Goal: Check status: Check status

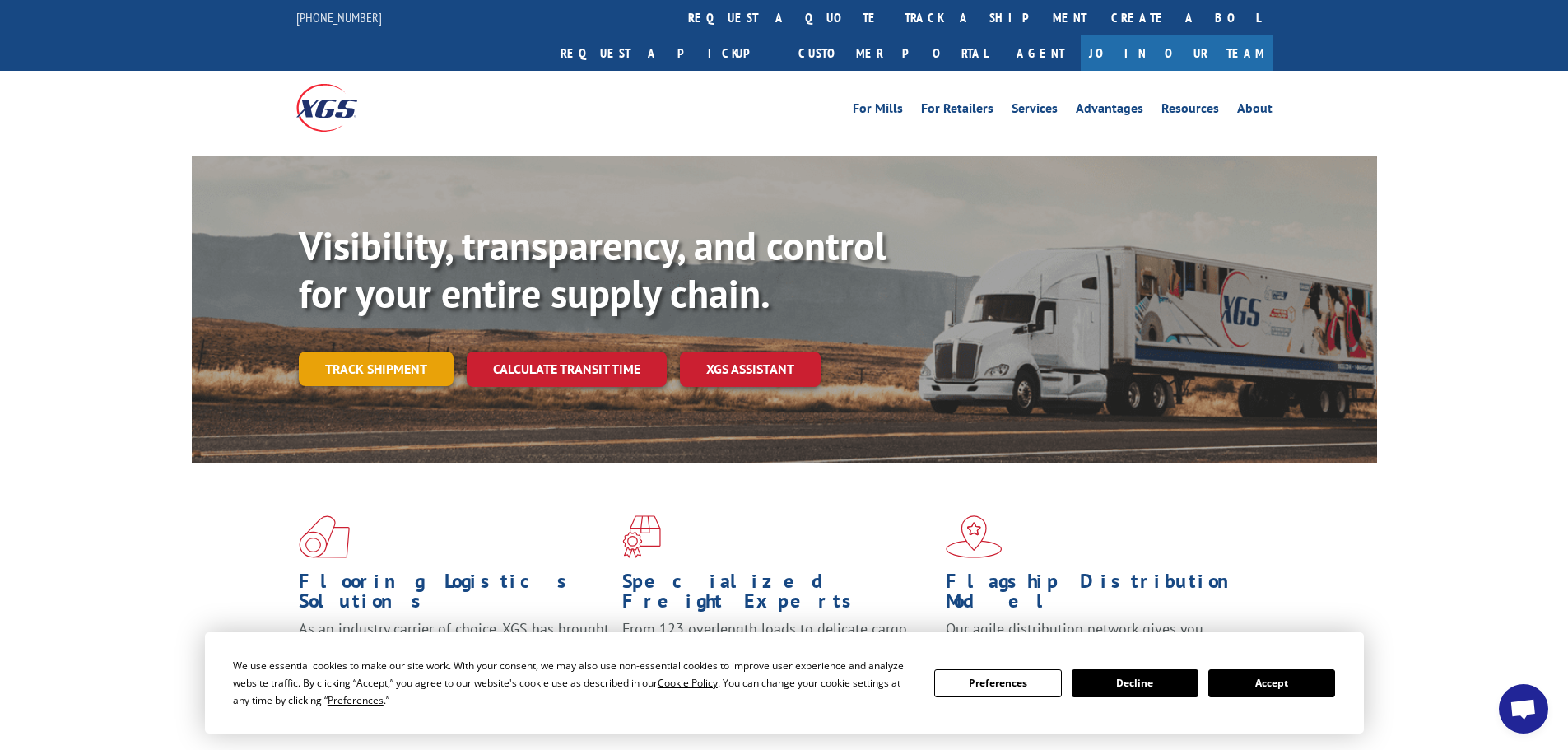
click at [394, 352] on link "Track shipment" at bounding box center [377, 369] width 155 height 34
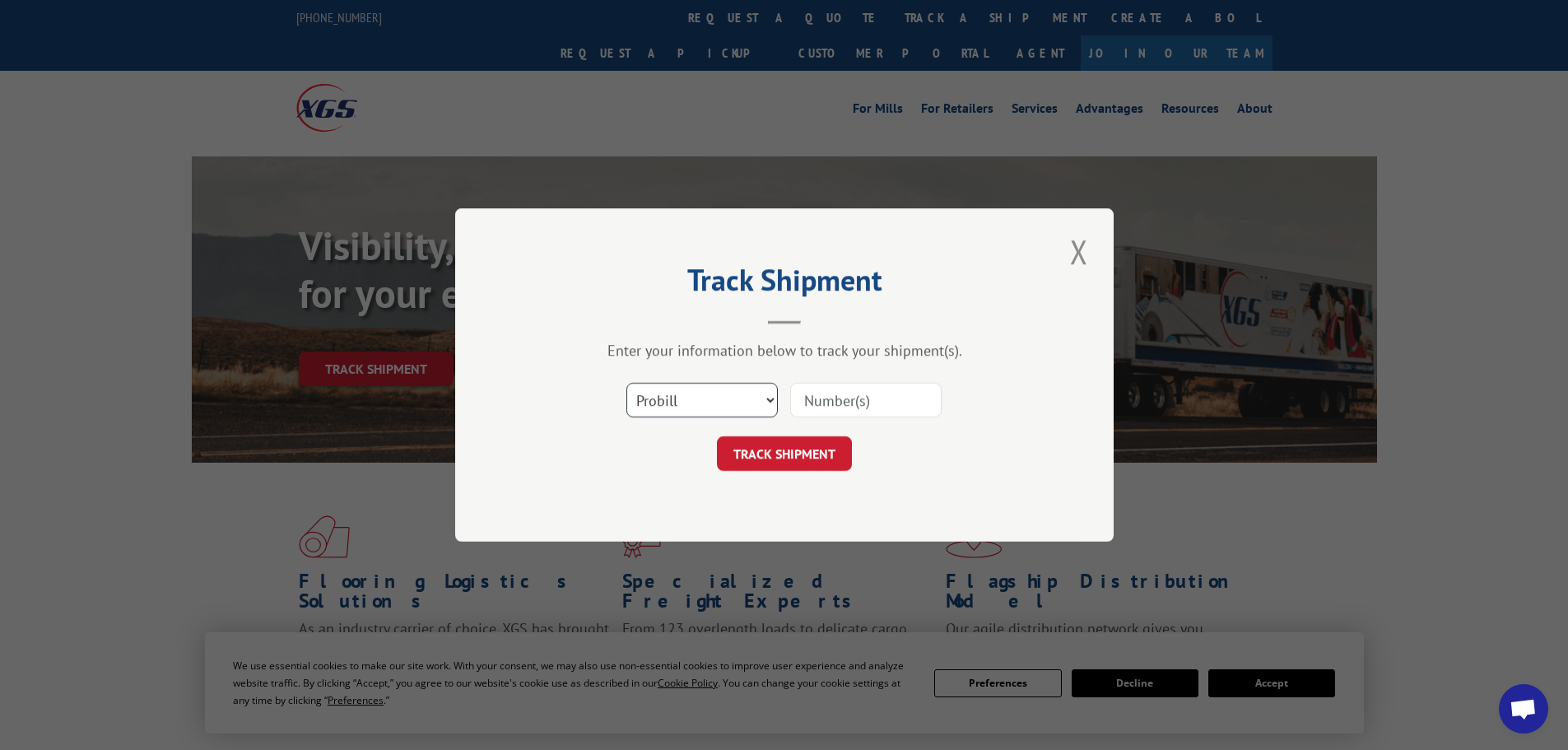
click at [748, 395] on select "Select category... Probill BOL PO" at bounding box center [702, 400] width 151 height 34
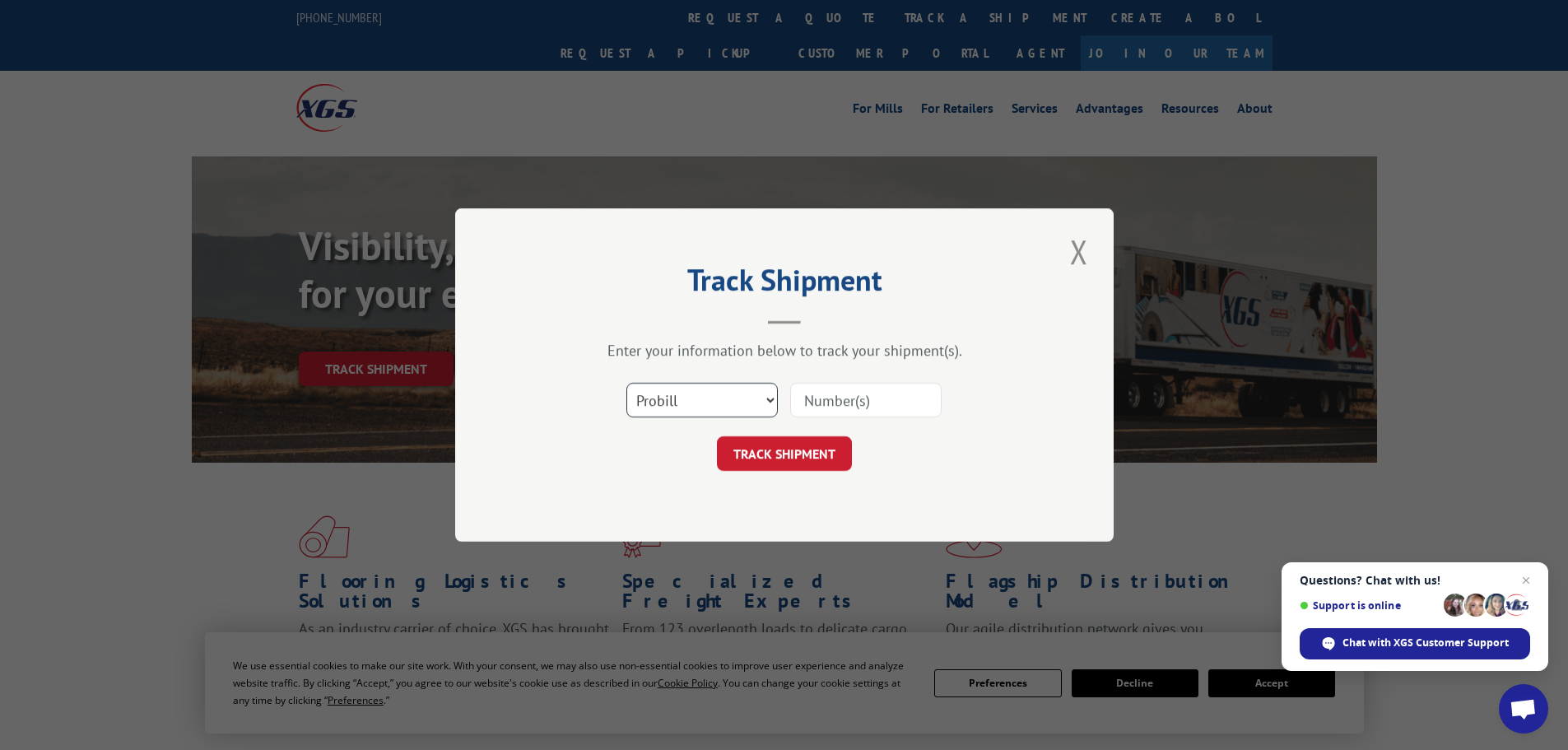
select select "bol"
click at [626, 383] on select "Select category... Probill BOL PO" at bounding box center [702, 400] width 151 height 34
click at [808, 413] on input at bounding box center [865, 400] width 151 height 34
paste input "00889690116831088"
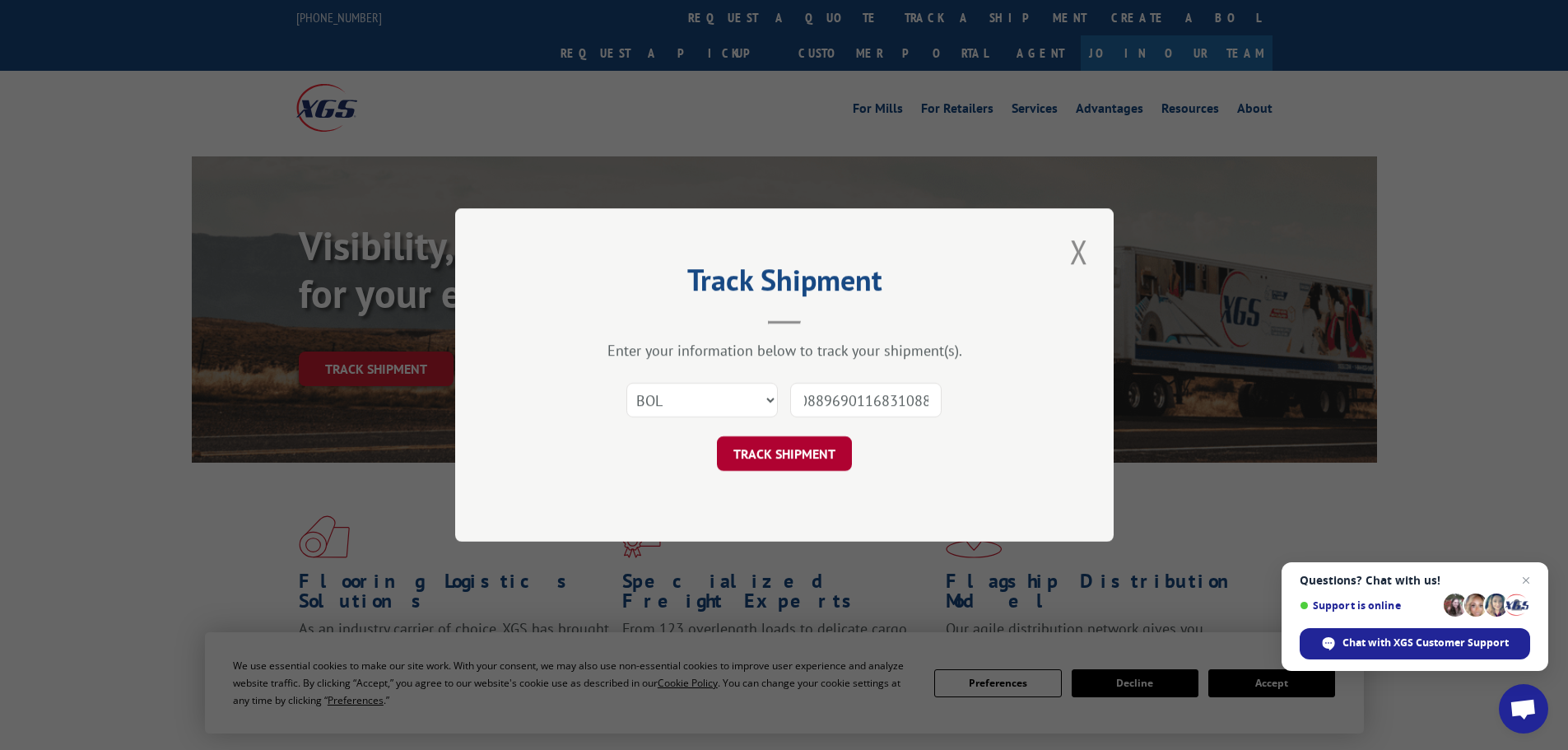
type input "00889690116831088"
click at [802, 454] on button "TRACK SHIPMENT" at bounding box center [784, 453] width 135 height 34
